Goal: Task Accomplishment & Management: Use online tool/utility

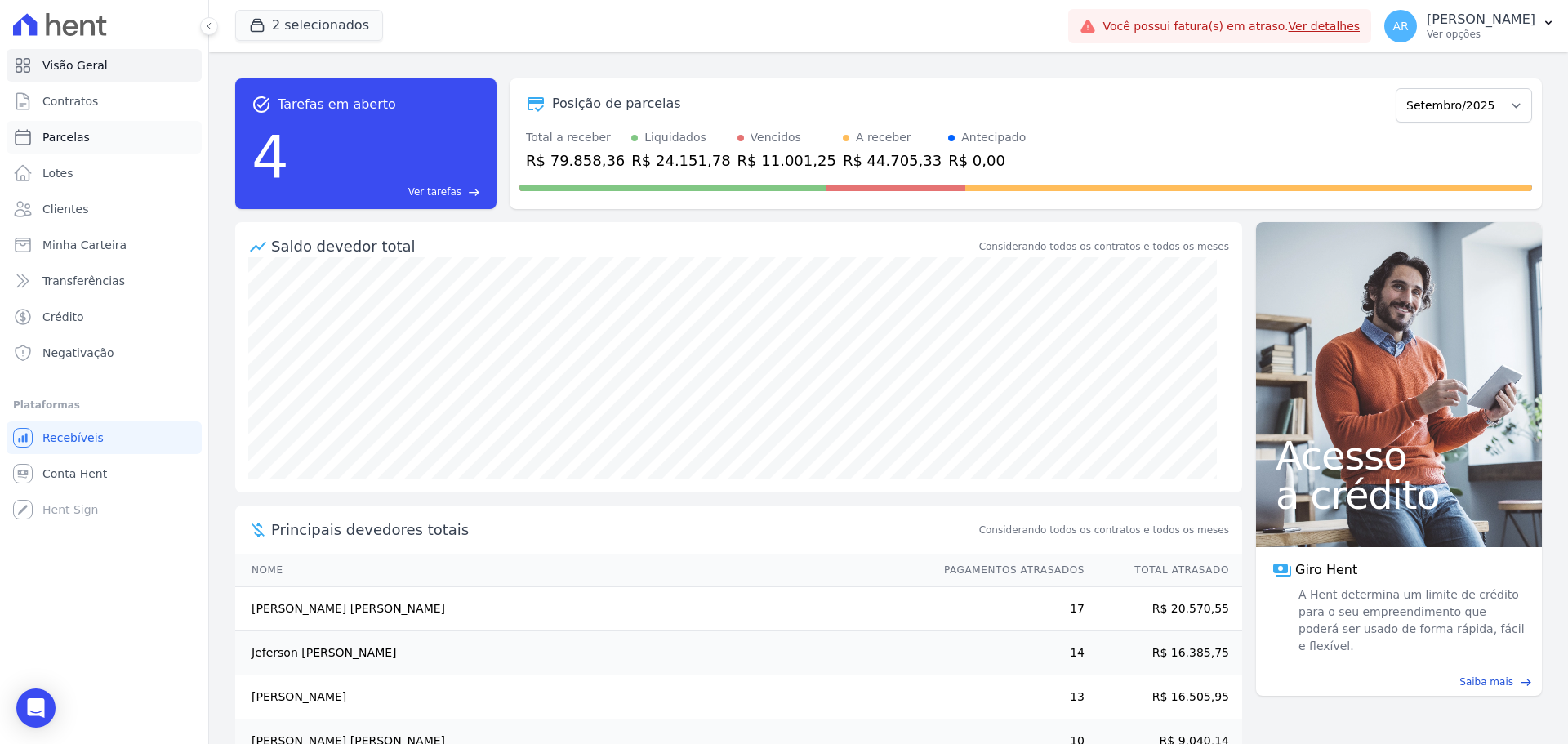
click at [82, 140] on span "Parcelas" at bounding box center [66, 137] width 48 height 16
select select
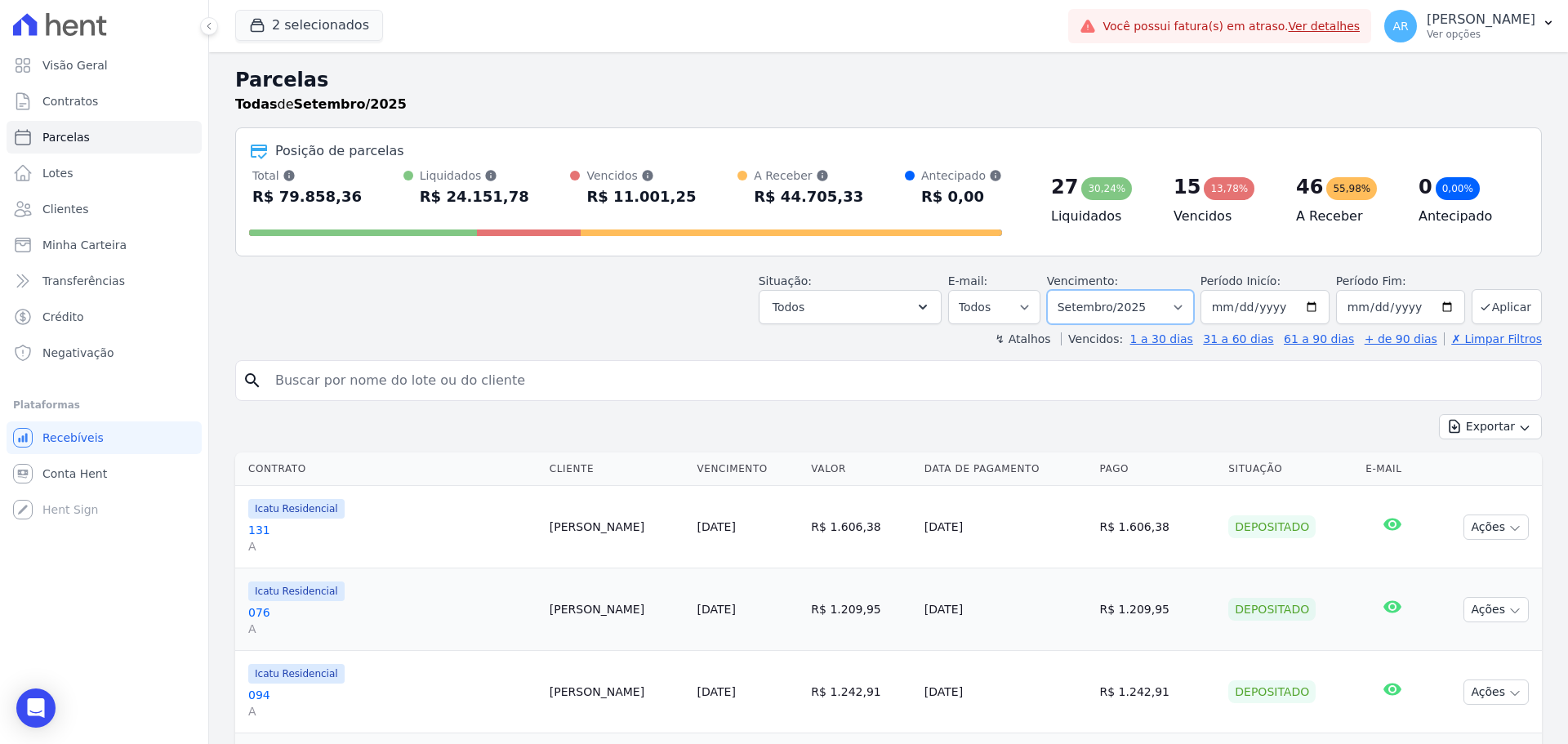
click at [1103, 307] on select "Filtrar por período ──────── Todos os meses Fevereiro/2024 Março/2024 Abril/202…" at bounding box center [1121, 307] width 147 height 34
drag, startPoint x: 1103, startPoint y: 307, endPoint x: 1012, endPoint y: 314, distance: 91.3
click at [1103, 307] on select "Filtrar por período ──────── Todos os meses Fevereiro/2024 Março/2024 Abril/202…" at bounding box center [1121, 307] width 147 height 34
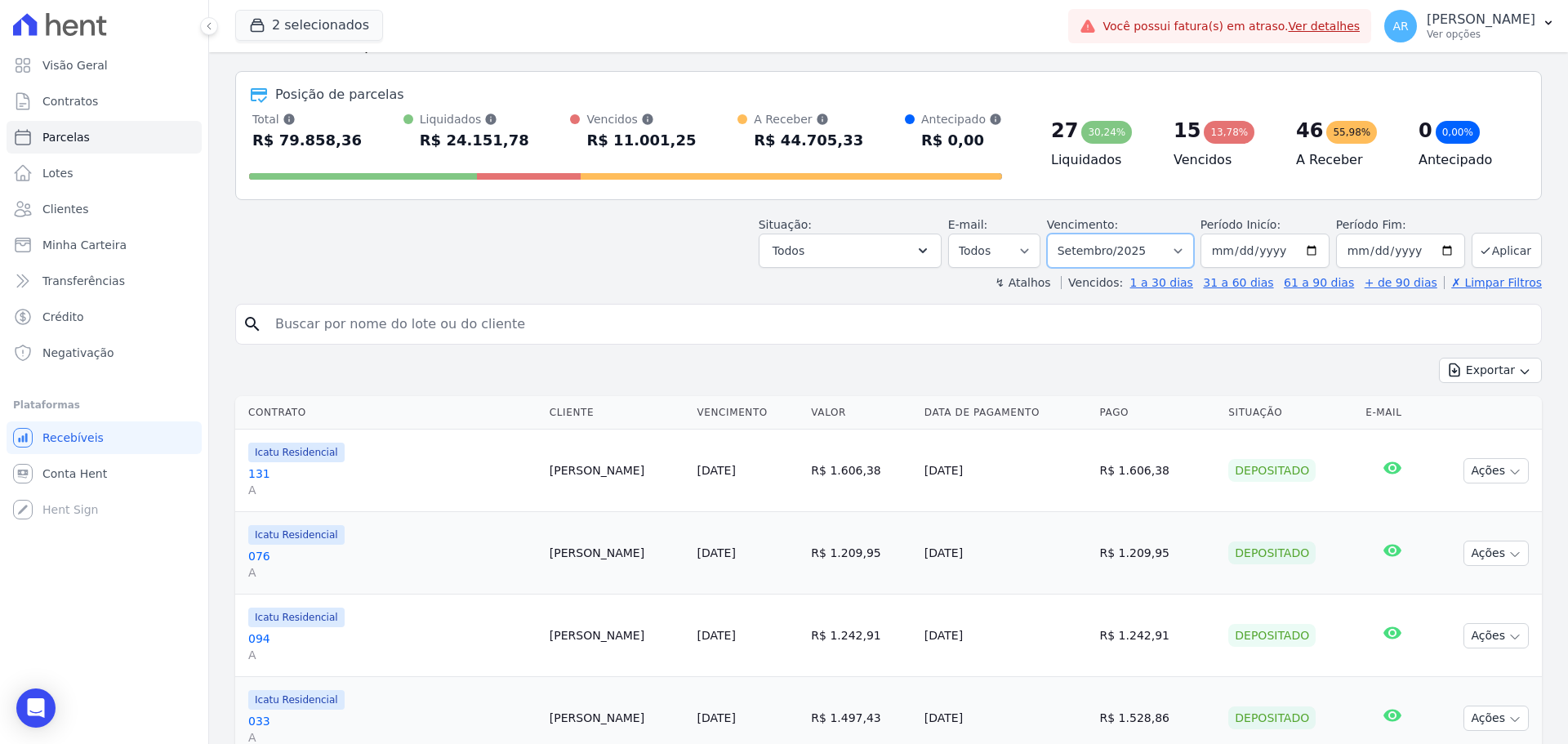
scroll to position [163, 0]
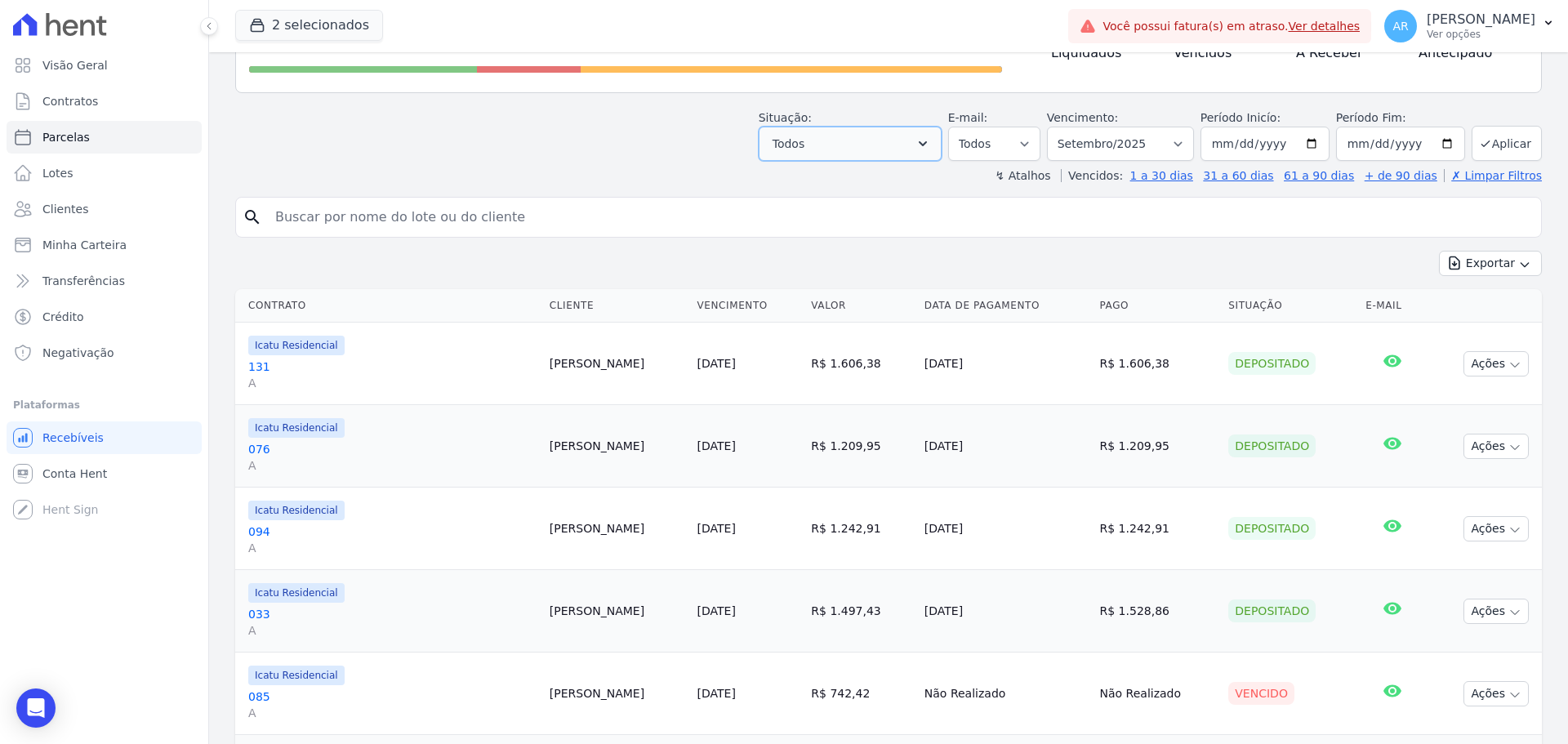
click at [854, 153] on button "Todos" at bounding box center [849, 144] width 183 height 34
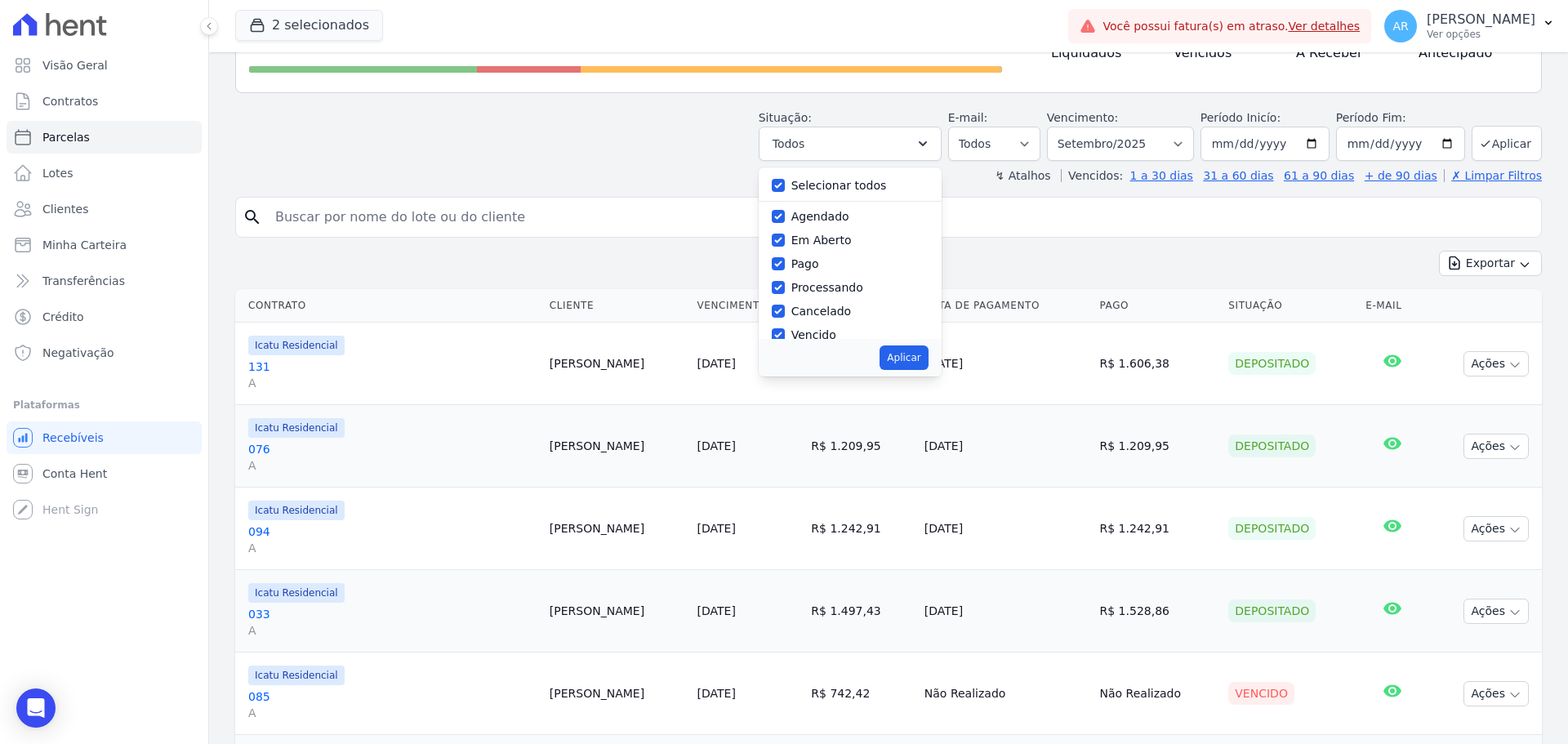
click at [807, 185] on label "Selecionar todos" at bounding box center [839, 184] width 96 height 13
click at [784, 185] on input "Selecionar todos" at bounding box center [778, 184] width 13 height 13
checkbox input "false"
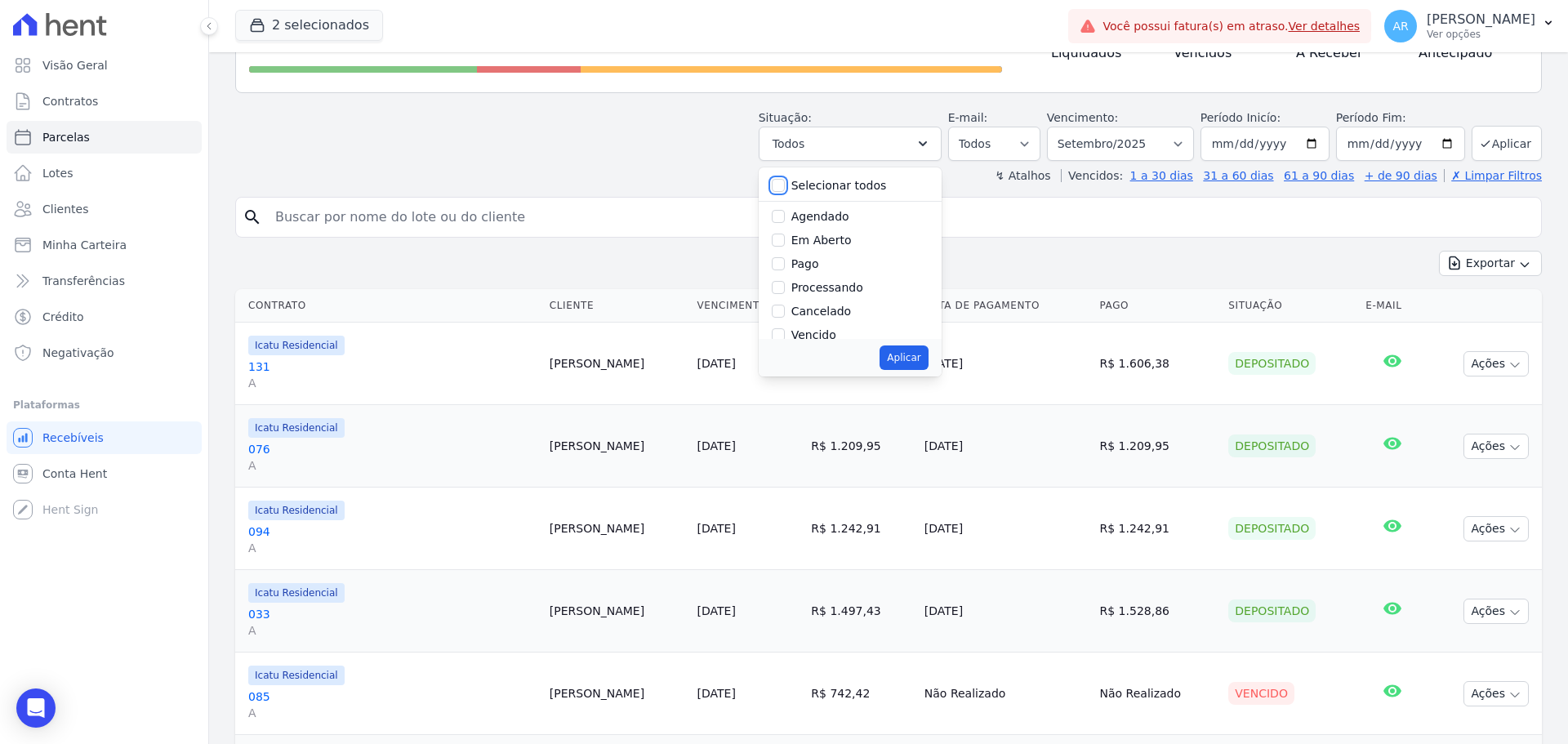
checkbox input "false"
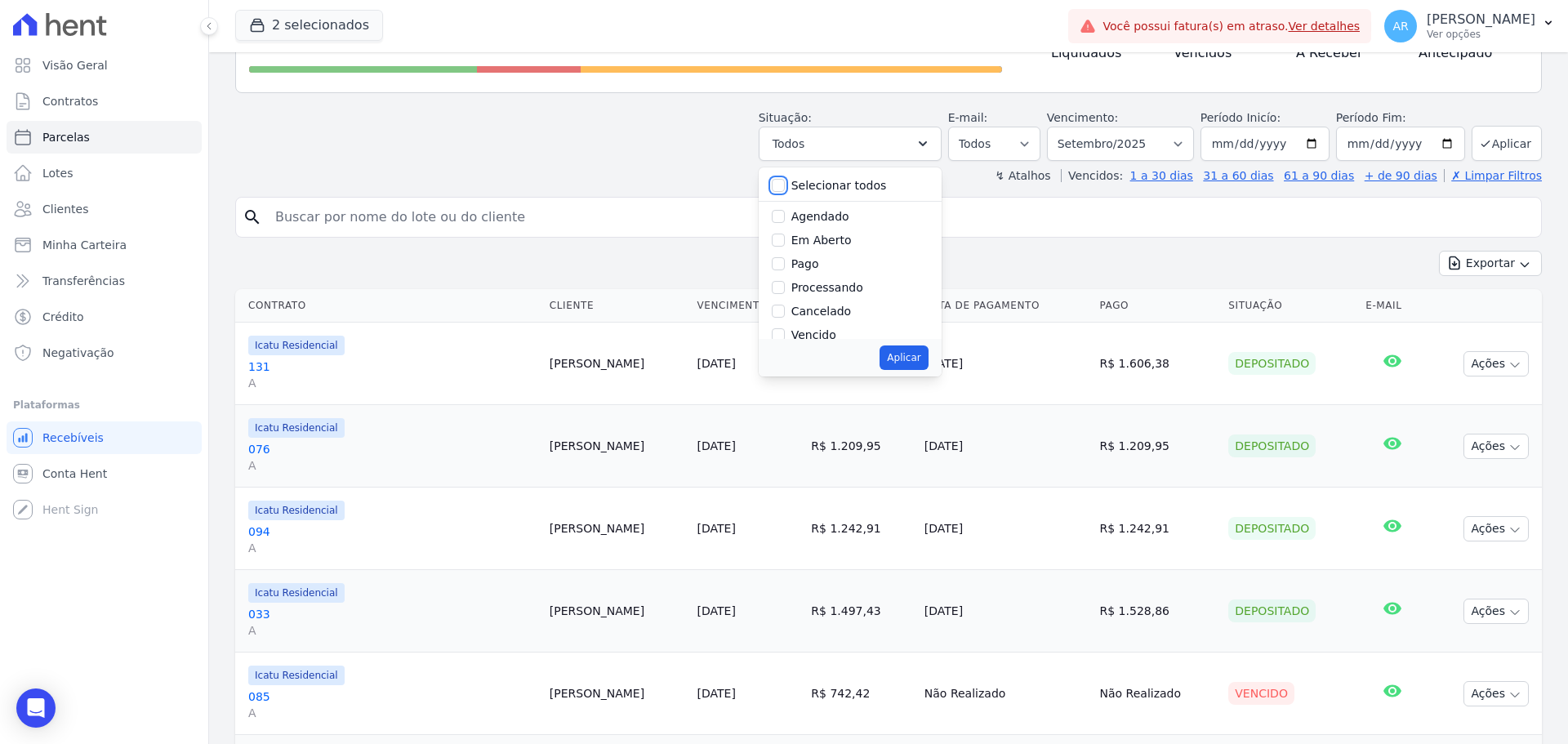
checkbox input "false"
click at [784, 214] on input "Agendado" at bounding box center [778, 215] width 13 height 13
checkbox input "true"
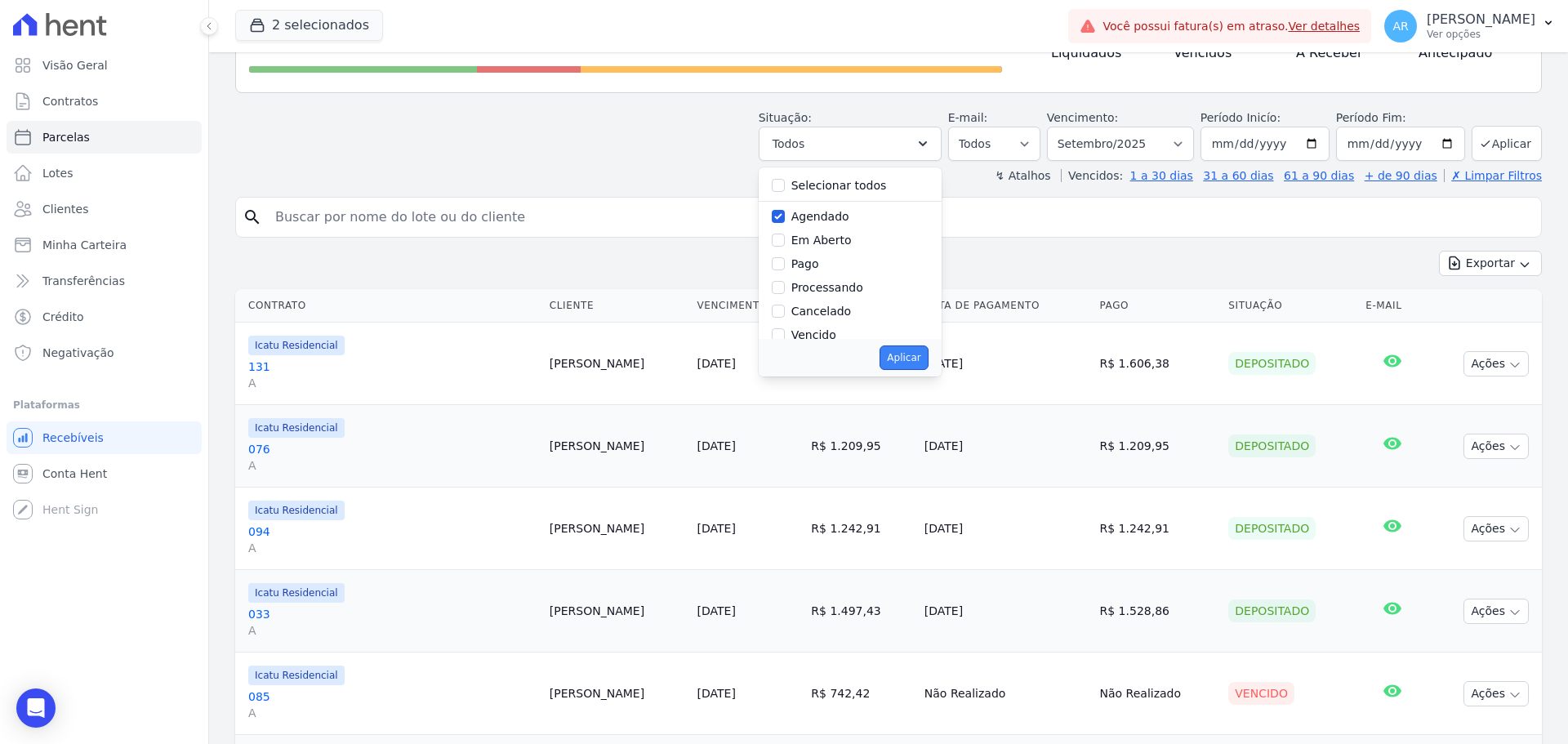
click at [915, 348] on button "Aplicar" at bounding box center [904, 357] width 48 height 24
select select "scheduled"
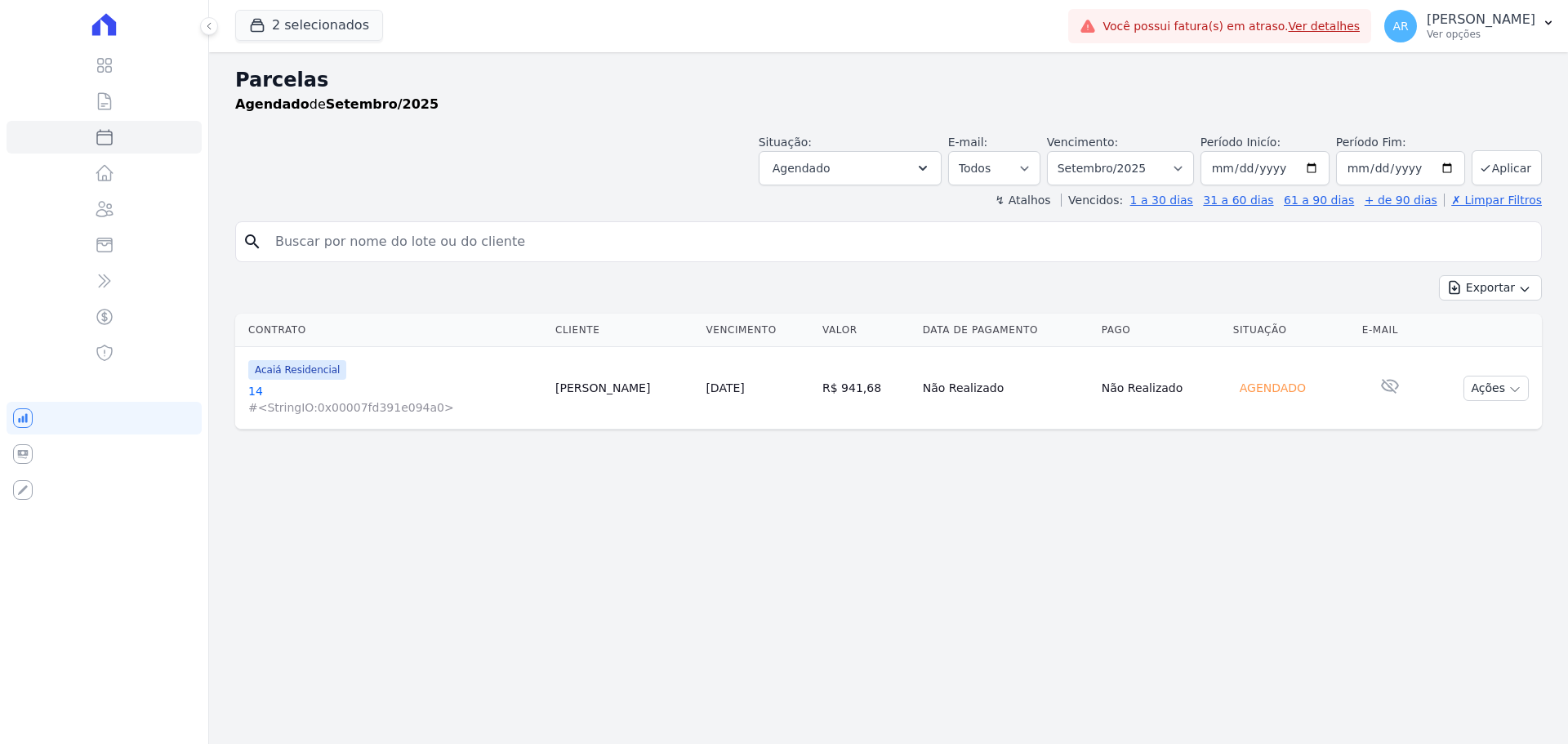
select select
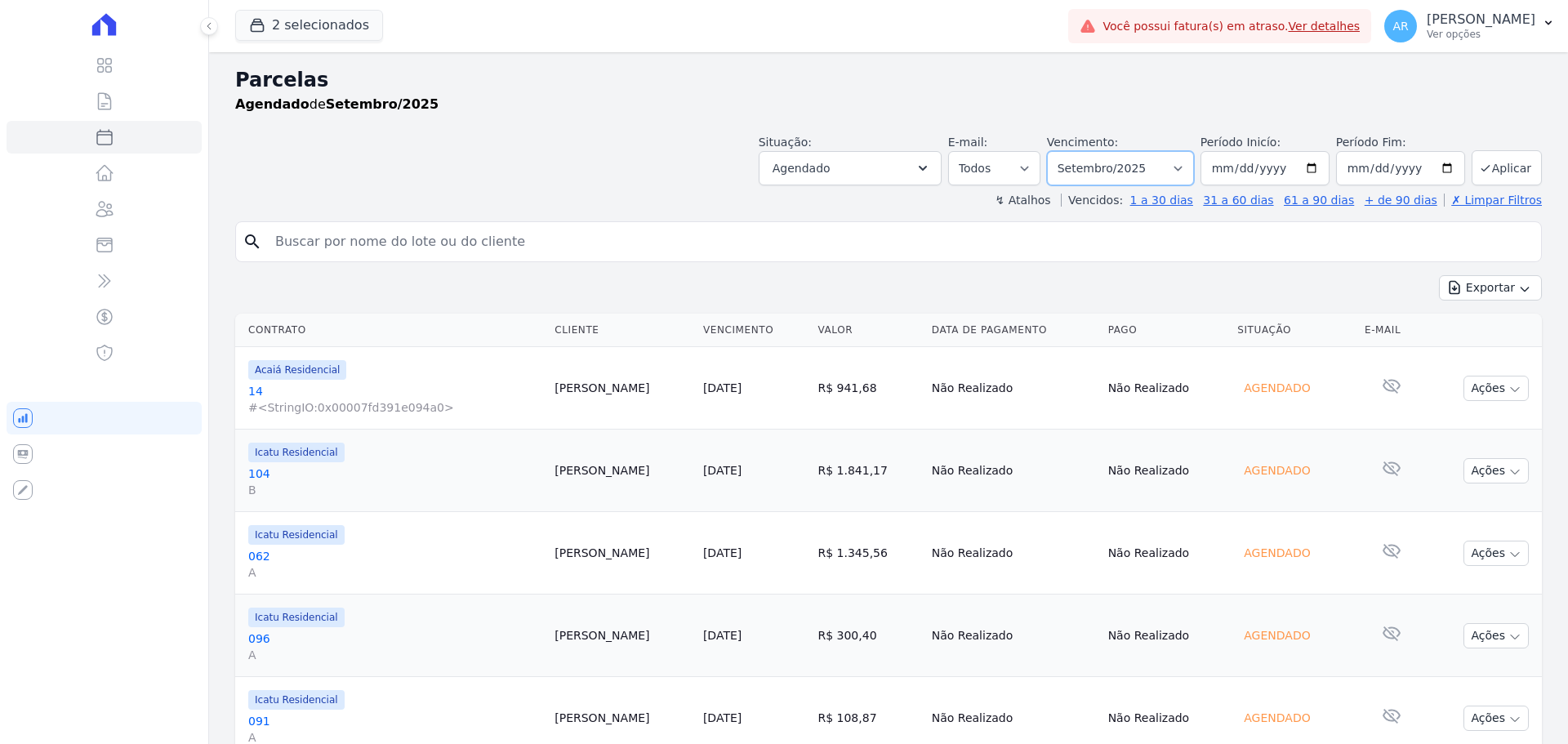
click at [1104, 164] on select "Filtrar por período ──────── Todos os meses Fevereiro/2024 Março/2024 Abril/202…" at bounding box center [1121, 168] width 147 height 34
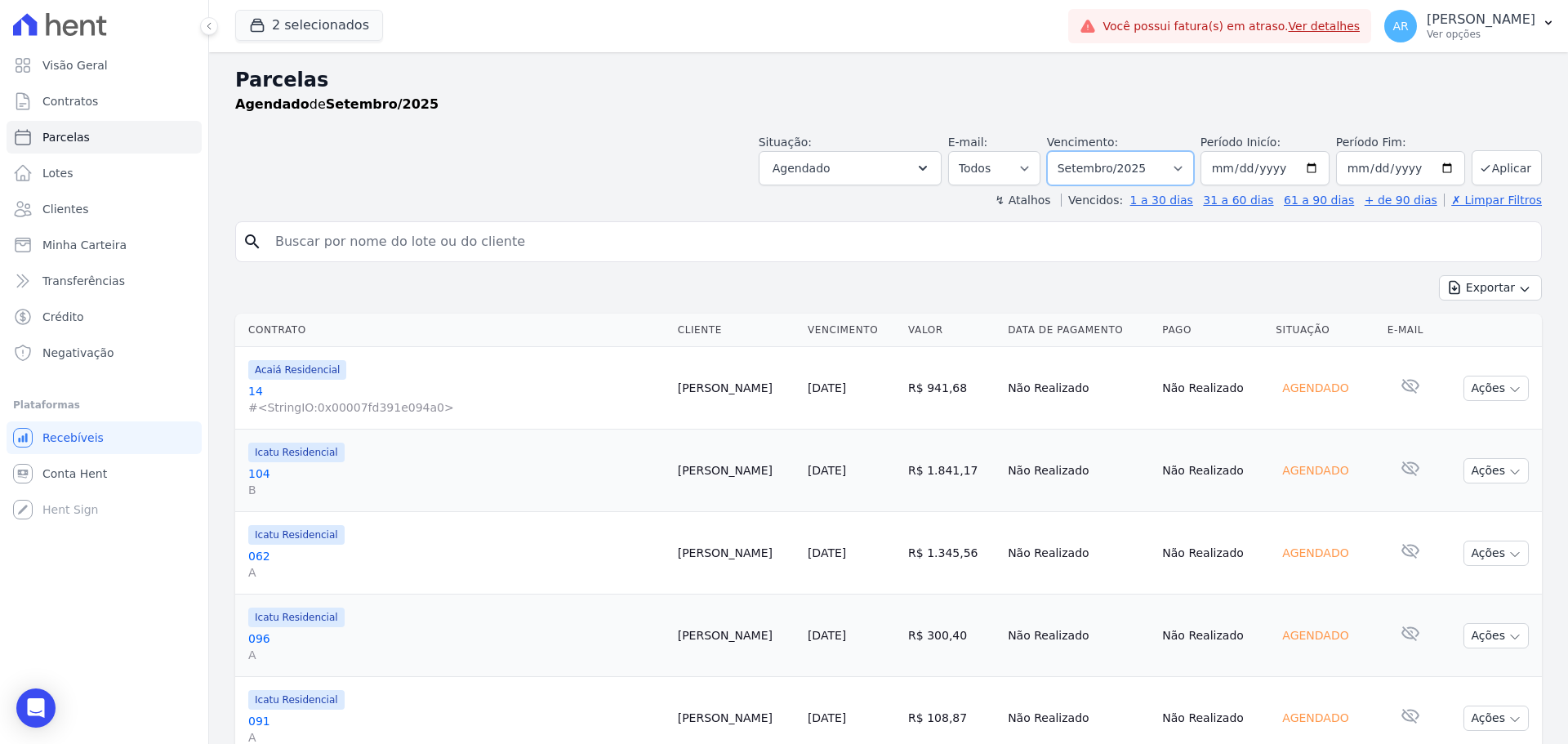
select select "10/2025"
click at [1058, 151] on select "Filtrar por período ──────── Todos os meses Fevereiro/2024 Março/2024 Abril/202…" at bounding box center [1121, 168] width 147 height 34
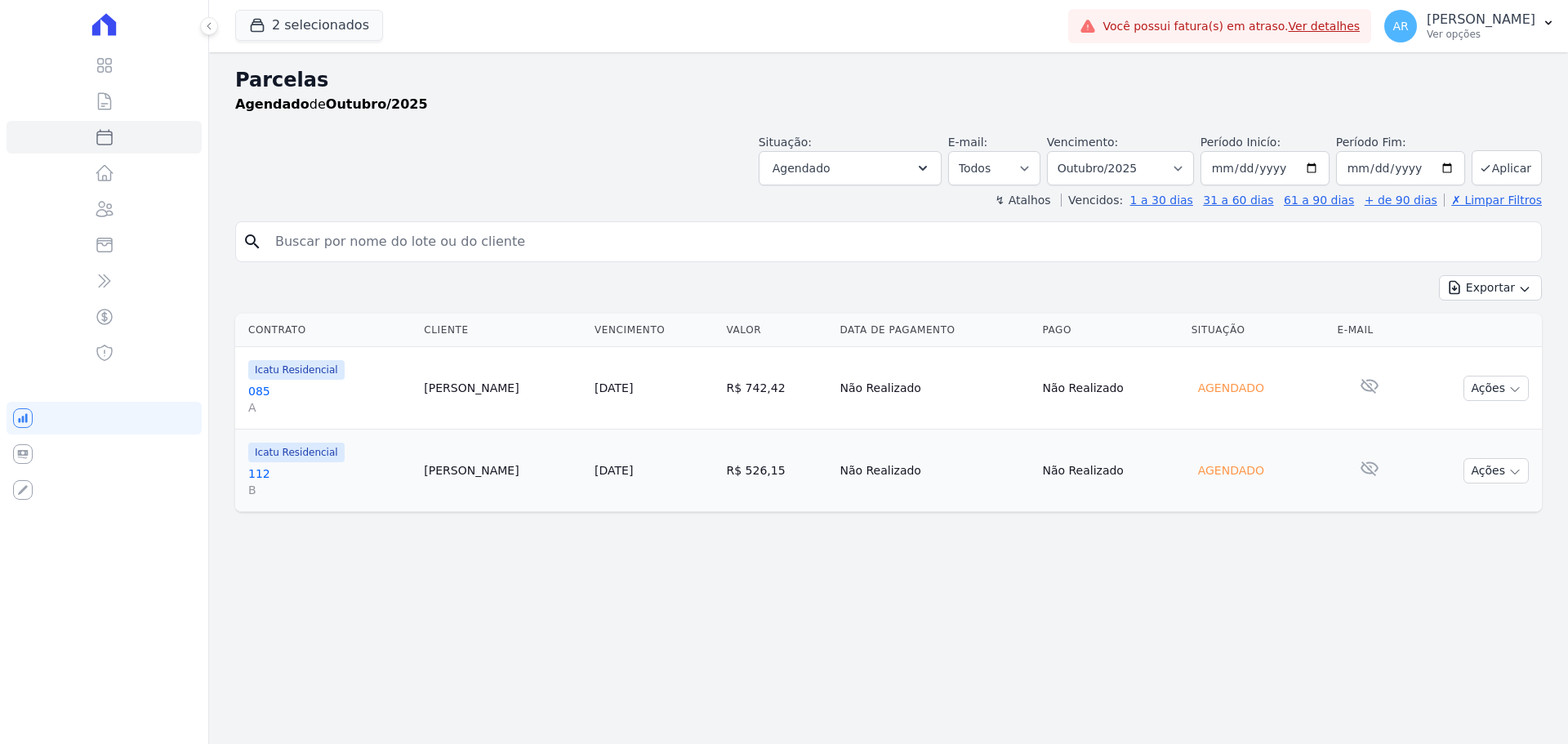
select select
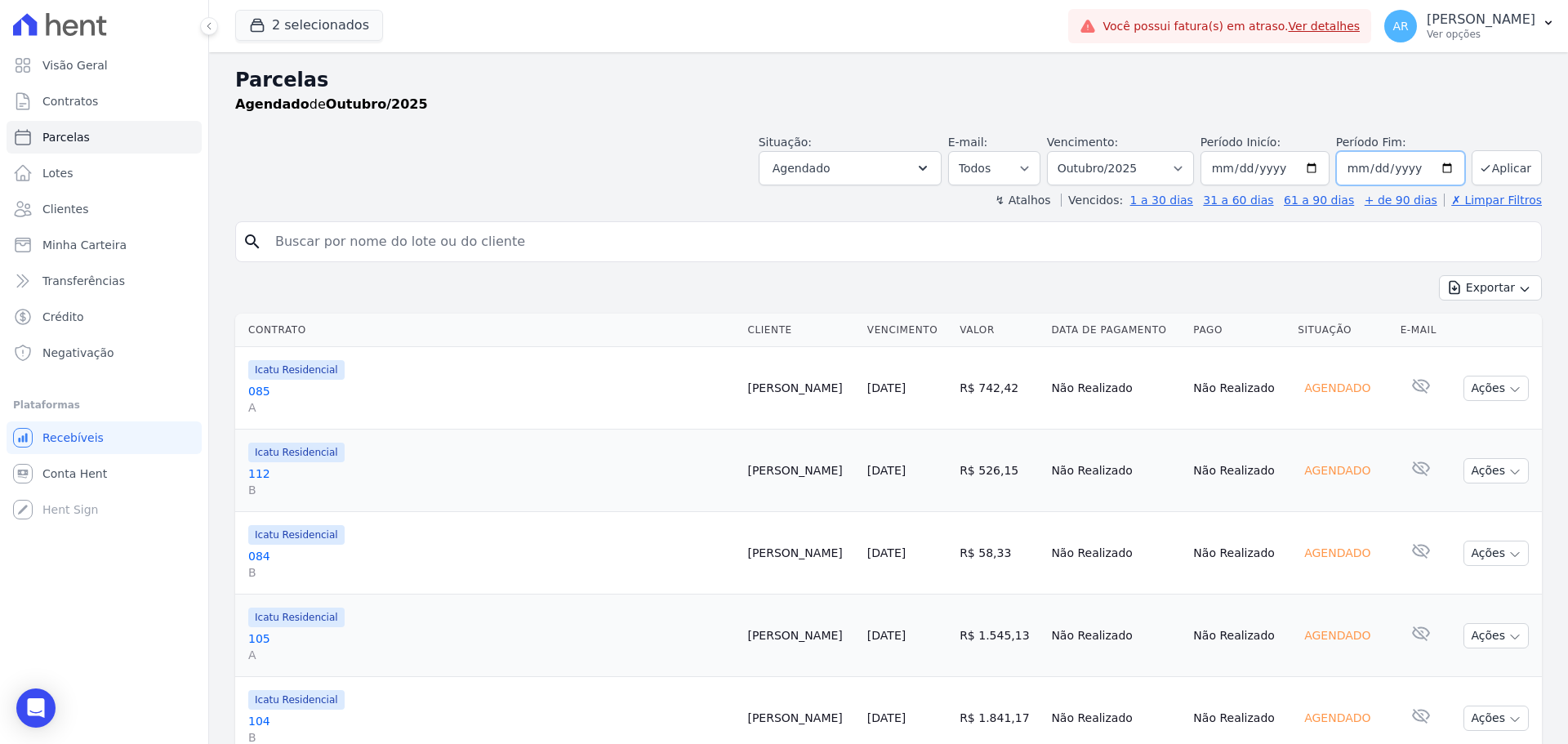
click at [1381, 169] on input "[DATE]" at bounding box center [1400, 168] width 129 height 34
click at [1365, 167] on input "[DATE]" at bounding box center [1400, 168] width 129 height 34
type input "[DATE]"
click at [1503, 164] on button "Aplicar" at bounding box center [1507, 168] width 70 height 35
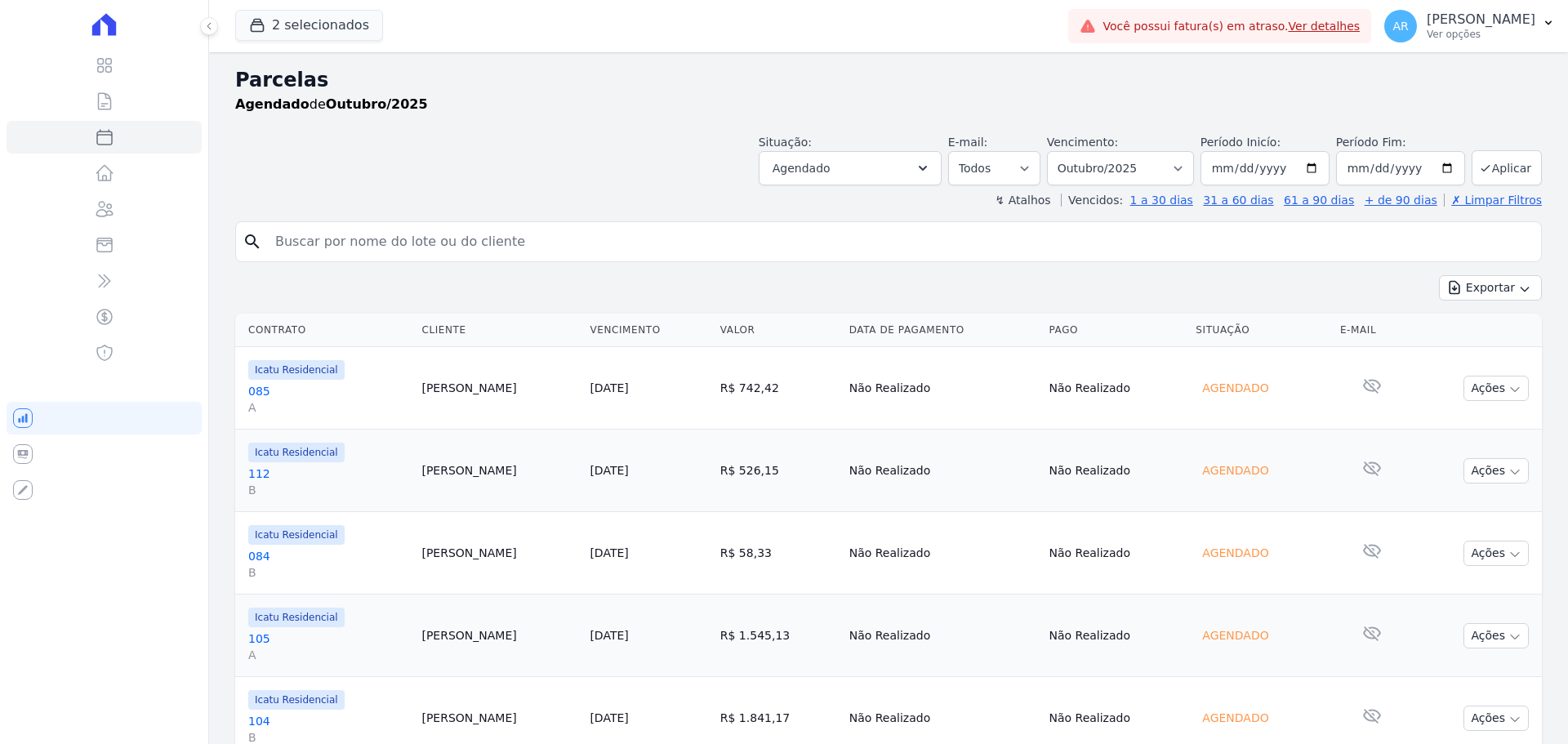
select select
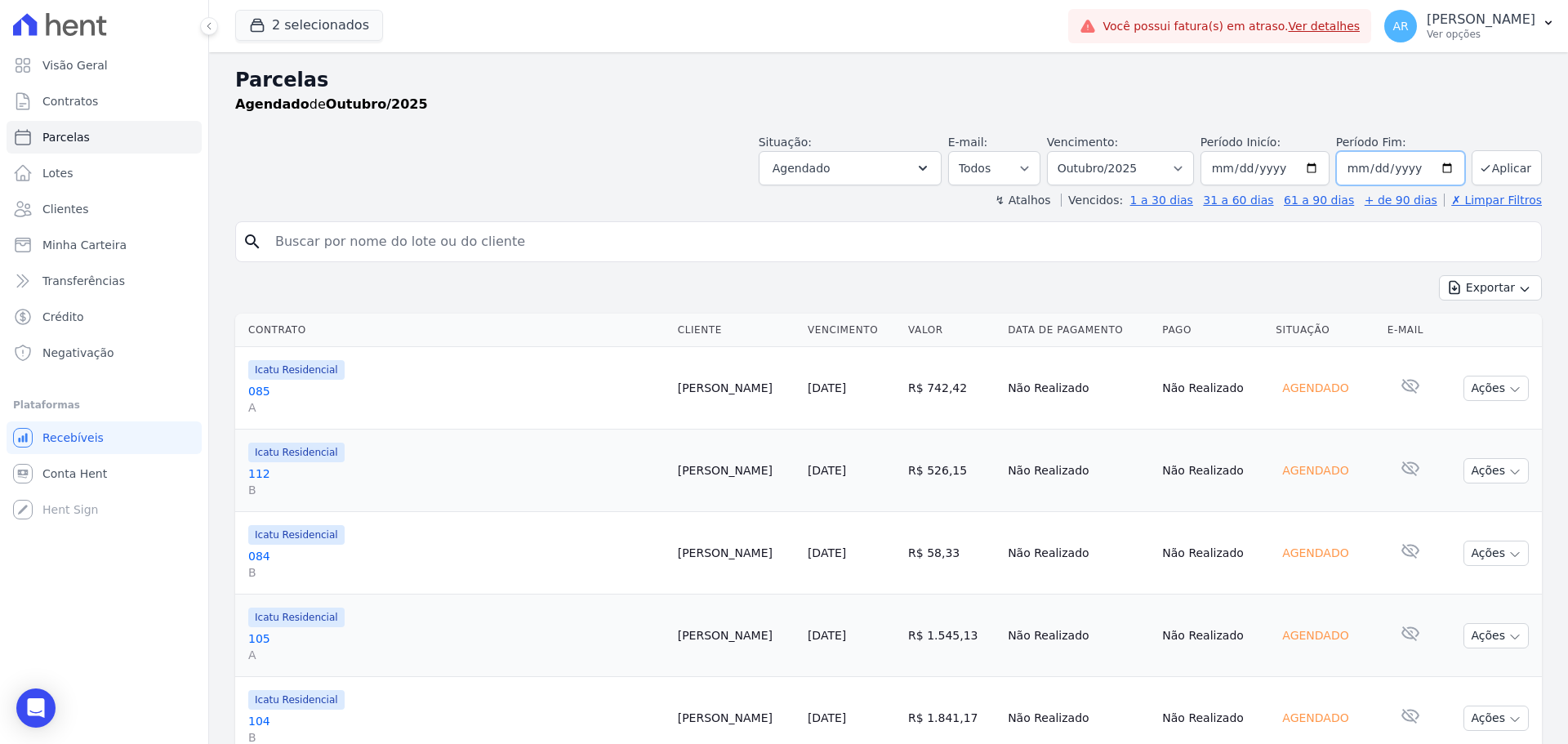
click at [1368, 169] on input "[DATE]" at bounding box center [1400, 168] width 129 height 34
type input "[DATE]"
click at [1461, 162] on div "Situação: Agendado Em Aberto Pago Processando Cancelado Vencido Transferindo De…" at bounding box center [1150, 159] width 784 height 51
click at [1489, 161] on button "Aplicar" at bounding box center [1507, 168] width 70 height 35
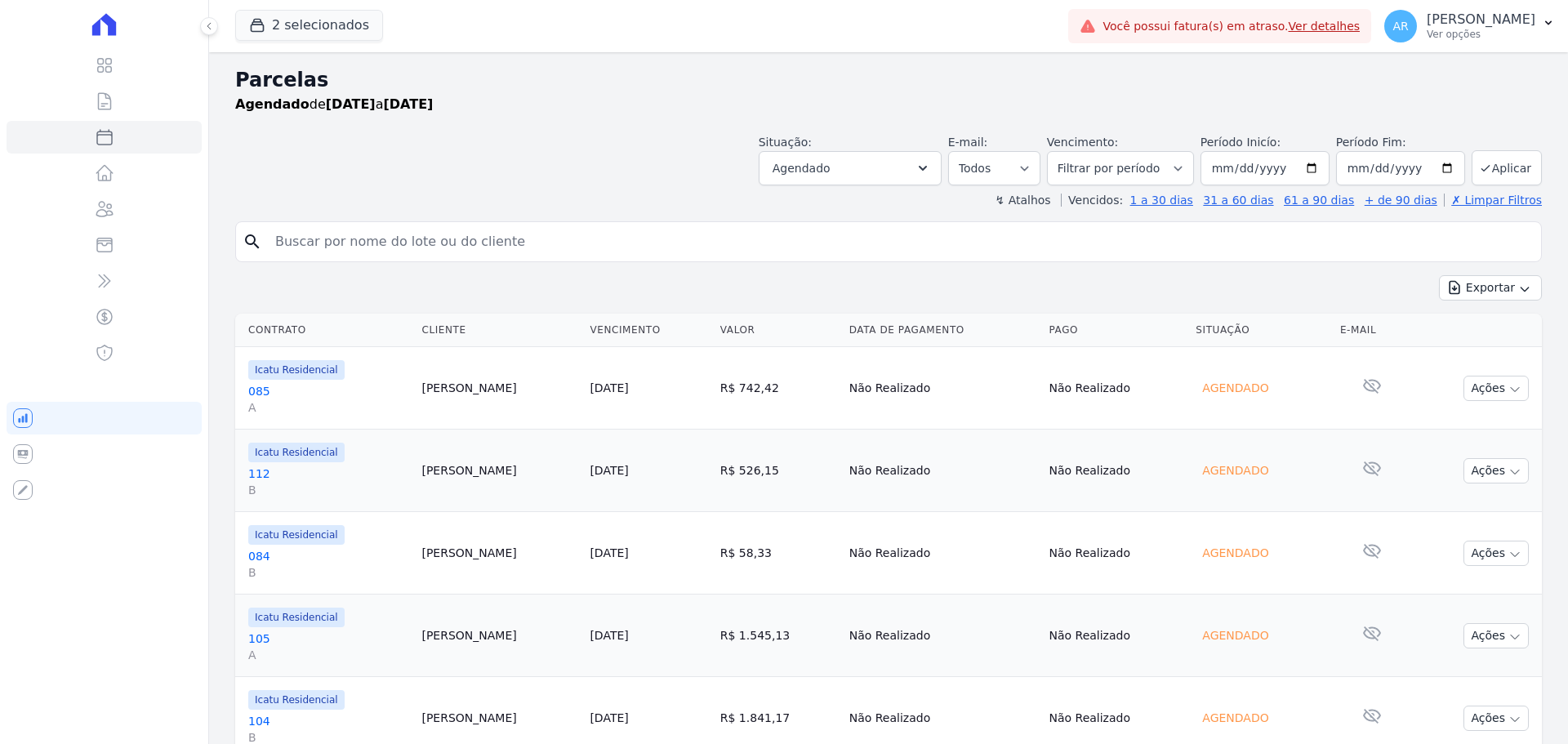
select select
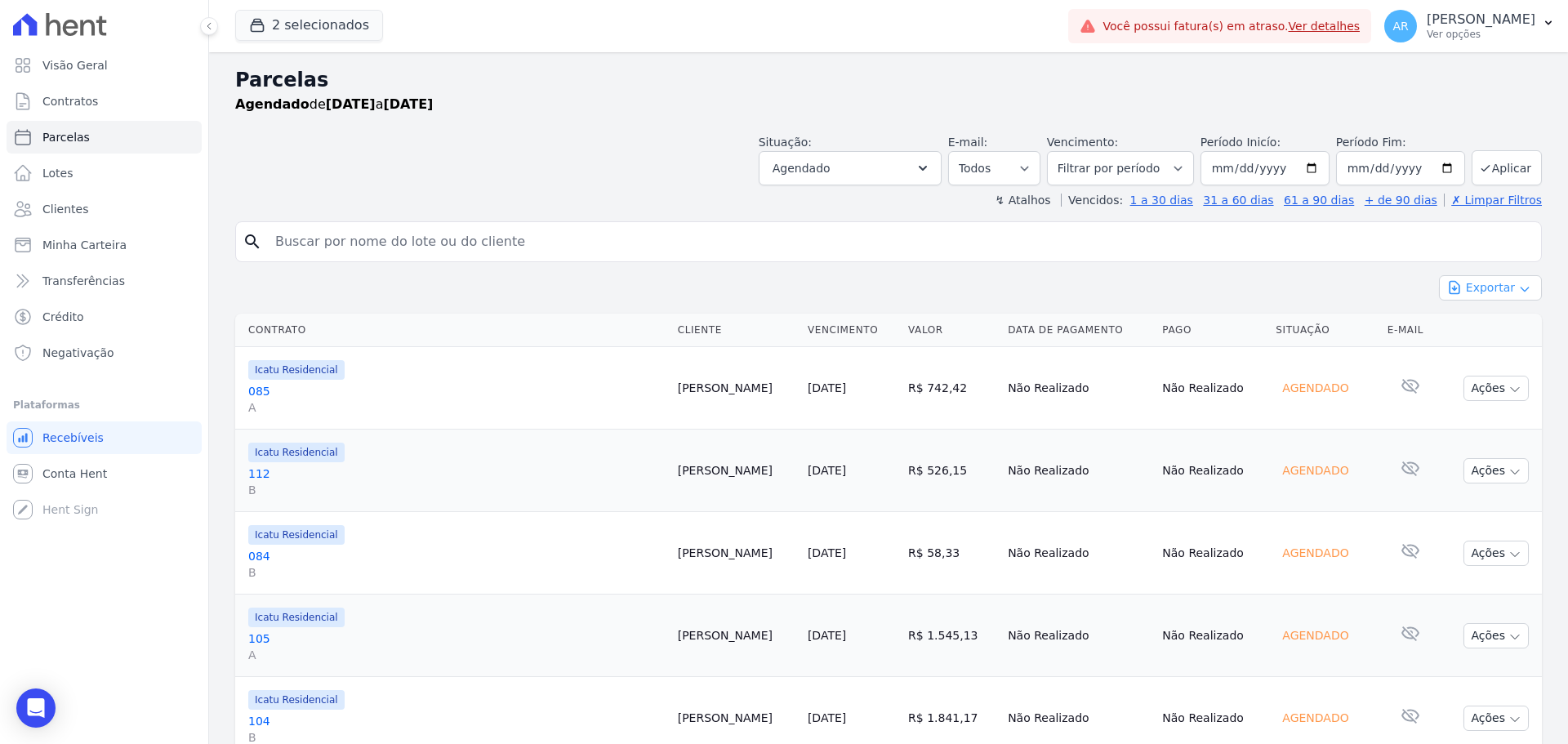
click at [1478, 287] on button "Exportar" at bounding box center [1490, 288] width 103 height 25
click at [1475, 355] on span "Exportar CSV" at bounding box center [1488, 354] width 86 height 16
